Goal: Task Accomplishment & Management: Manage account settings

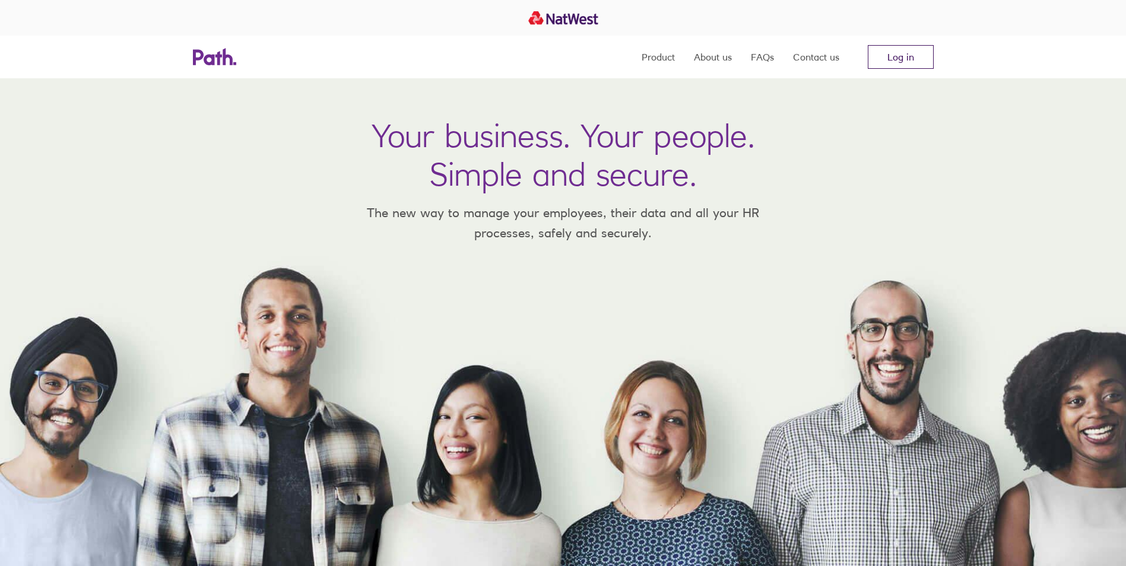
click at [887, 63] on link "Log in" at bounding box center [900, 57] width 66 height 24
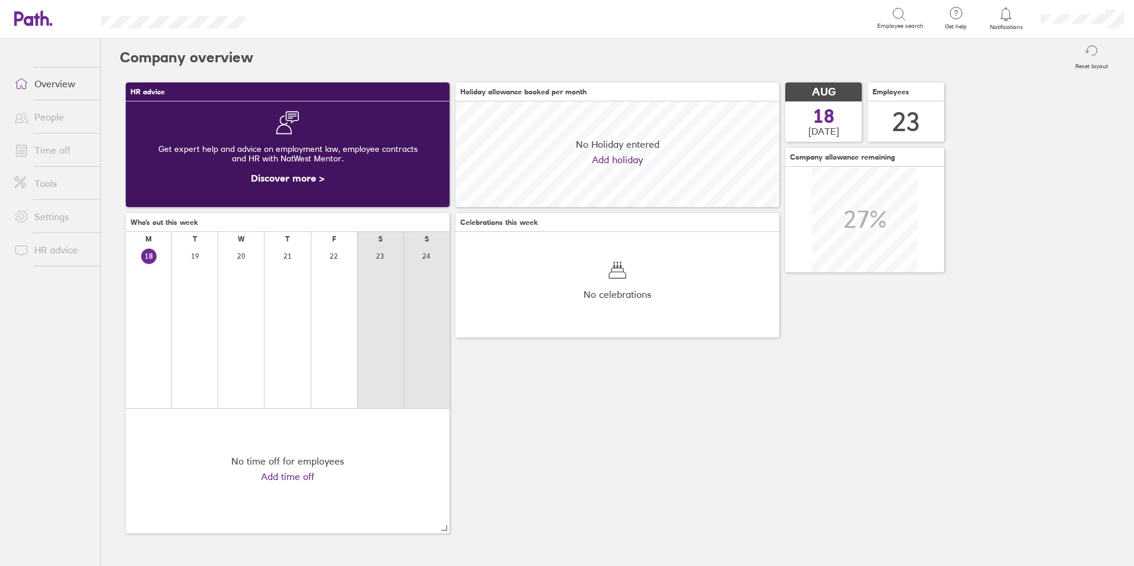
scroll to position [106, 324]
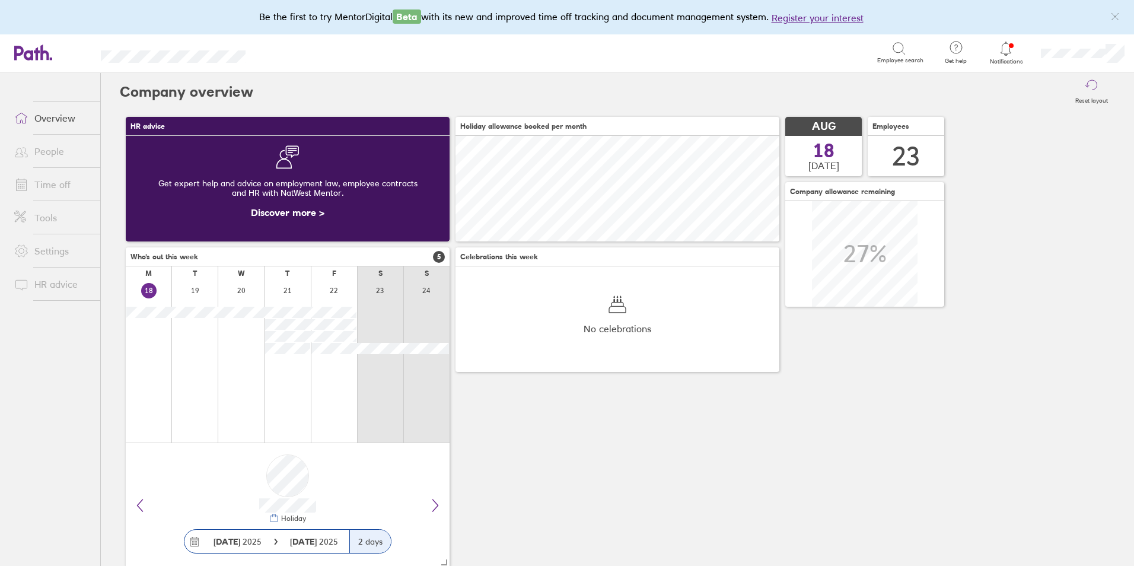
click at [53, 191] on link "Time off" at bounding box center [53, 185] width 96 height 24
